Goal: Information Seeking & Learning: Learn about a topic

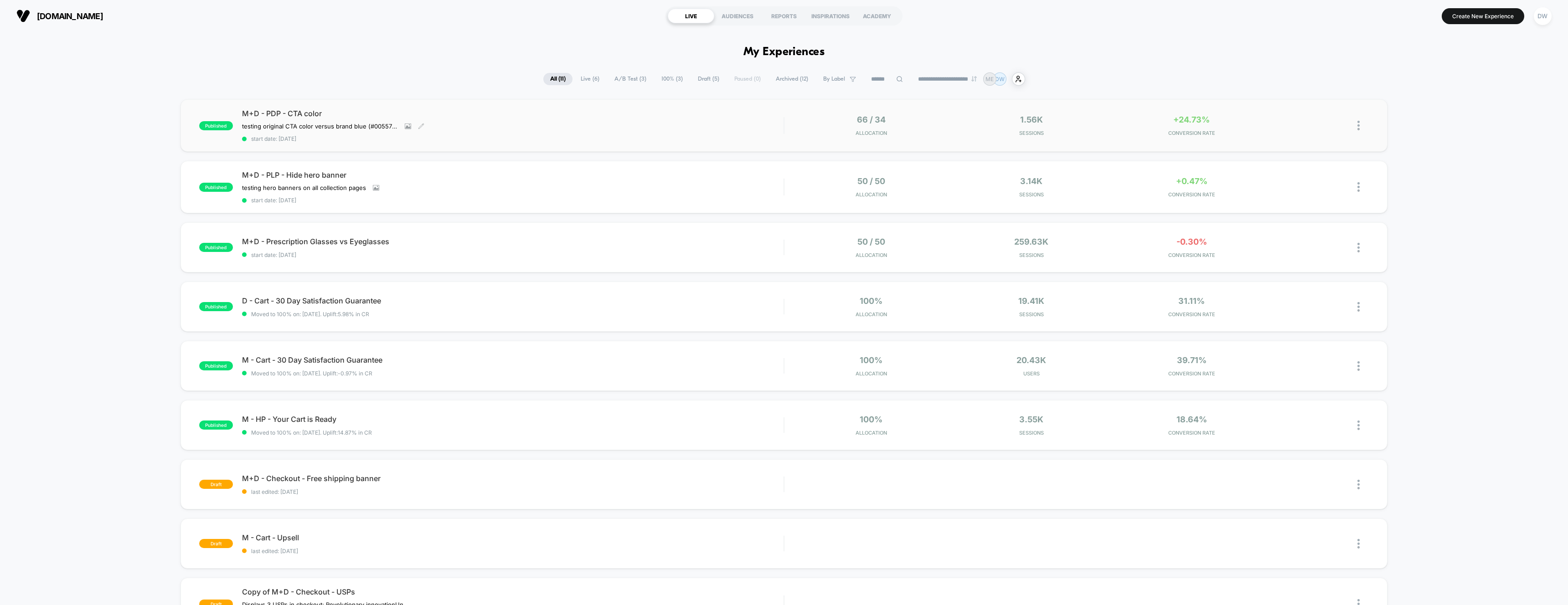
click at [704, 115] on span "M+D - PDP - CTA color" at bounding box center [513, 113] width 542 height 9
